Goal: Go to known website: Go to known website

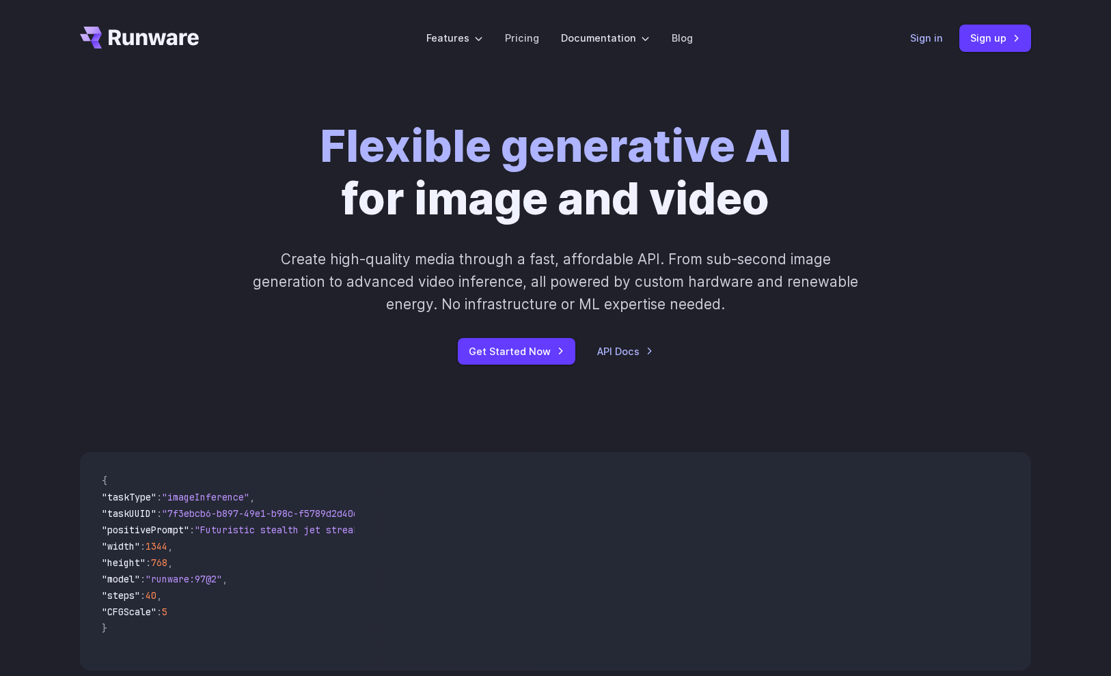
click at [929, 39] on link "Sign in" at bounding box center [926, 38] width 33 height 16
